Goal: Task Accomplishment & Management: Use online tool/utility

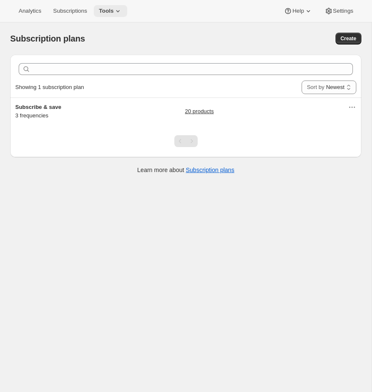
click at [119, 6] on button "Tools" at bounding box center [110, 11] width 33 height 12
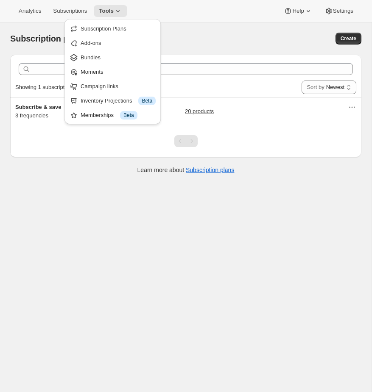
click at [205, 14] on div "Analytics Subscriptions Tools Help Settings" at bounding box center [186, 11] width 372 height 22
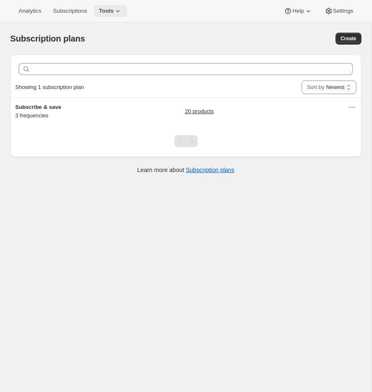
click at [120, 8] on icon at bounding box center [118, 11] width 8 height 8
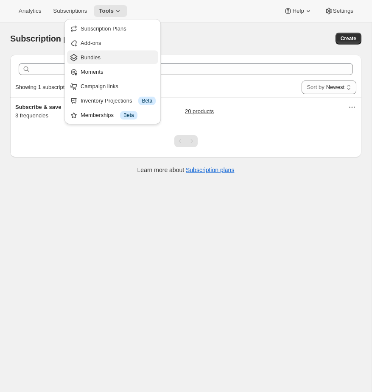
click at [112, 53] on span "Bundles" at bounding box center [117, 57] width 75 height 8
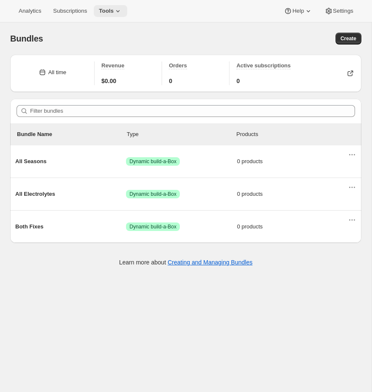
click at [118, 11] on icon at bounding box center [118, 11] width 8 height 8
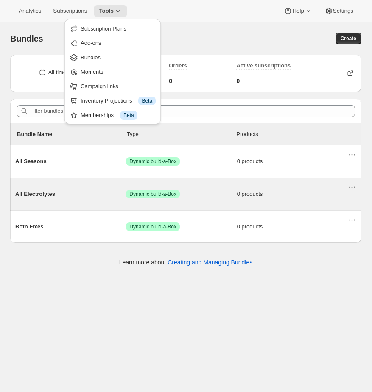
click at [39, 192] on span "All Electrolytes" at bounding box center [70, 194] width 111 height 8
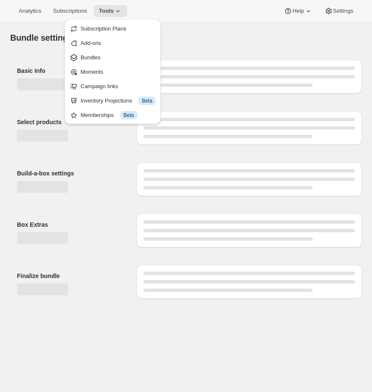
click at [119, 161] on div "Build-a-box settings" at bounding box center [185, 177] width 351 height 44
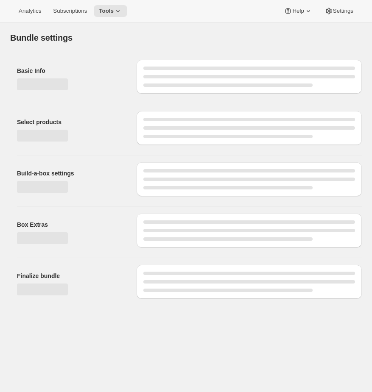
type input "All Electrolytes"
radio input "true"
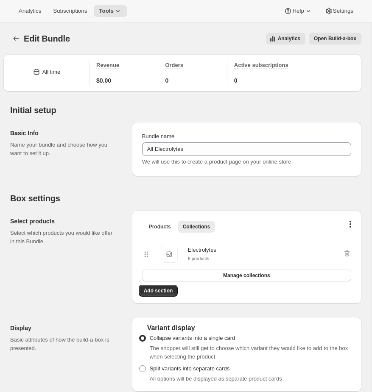
click at [341, 42] on button "Open Build-a-box" at bounding box center [334, 39] width 53 height 12
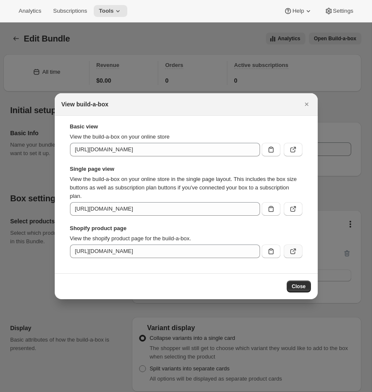
click at [291, 252] on icon ":r3a:" at bounding box center [292, 251] width 8 height 8
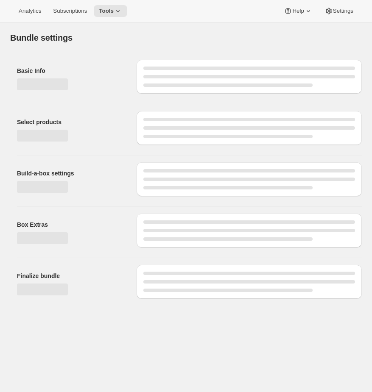
type input "All Electrolytes"
radio input "true"
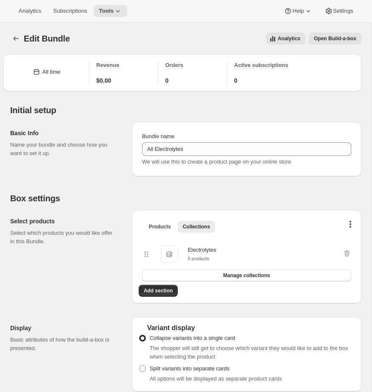
click at [332, 37] on span "Open Build-a-box" at bounding box center [334, 38] width 42 height 7
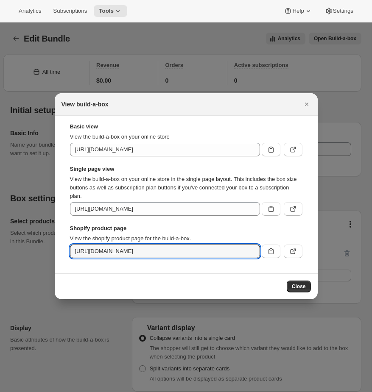
drag, startPoint x: 175, startPoint y: 252, endPoint x: 337, endPoint y: 252, distance: 161.8
click at [233, 71] on div at bounding box center [186, 196] width 372 height 392
